Goal: Download file/media

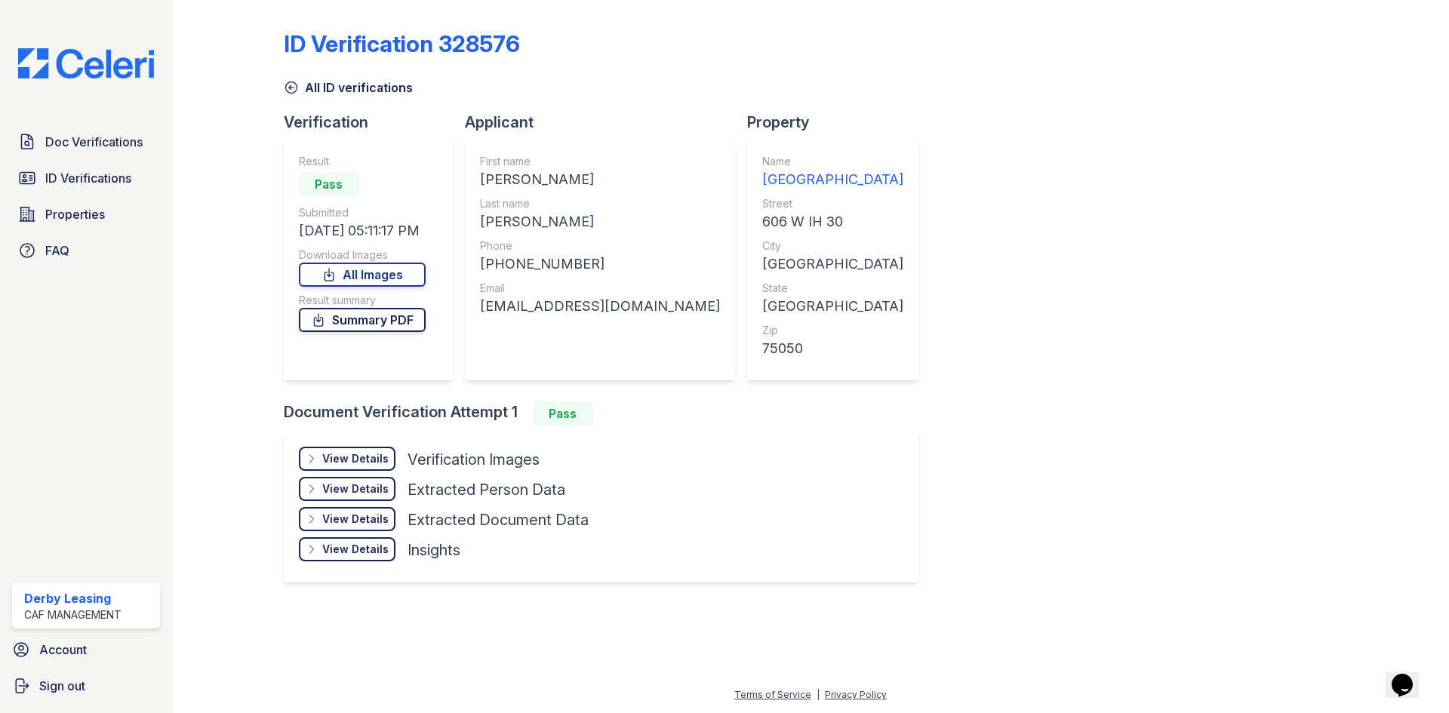
click at [417, 321] on link "Summary PDF" at bounding box center [362, 320] width 127 height 24
click at [404, 320] on link "Summary PDF" at bounding box center [362, 320] width 127 height 24
